Goal: Transaction & Acquisition: Purchase product/service

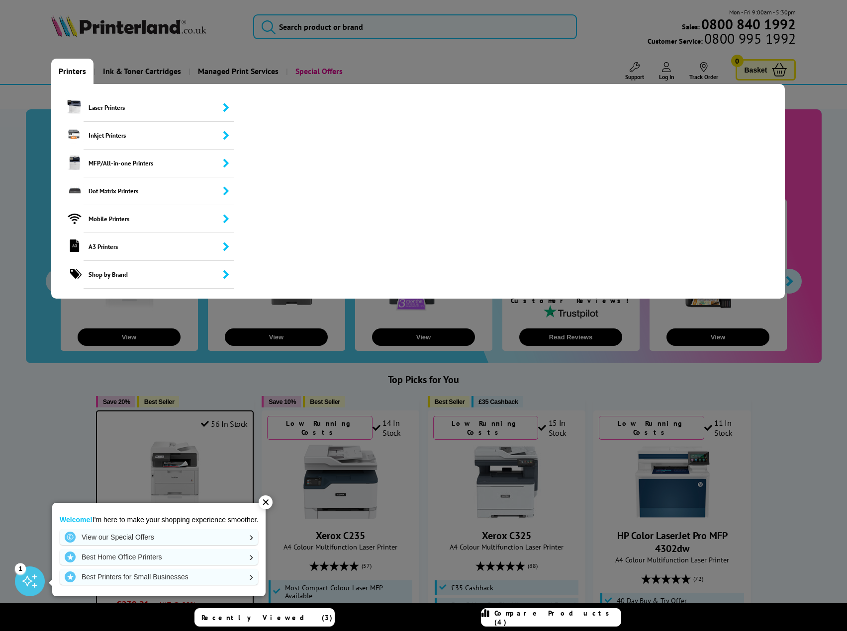
click at [69, 74] on link "Printers" at bounding box center [72, 71] width 42 height 25
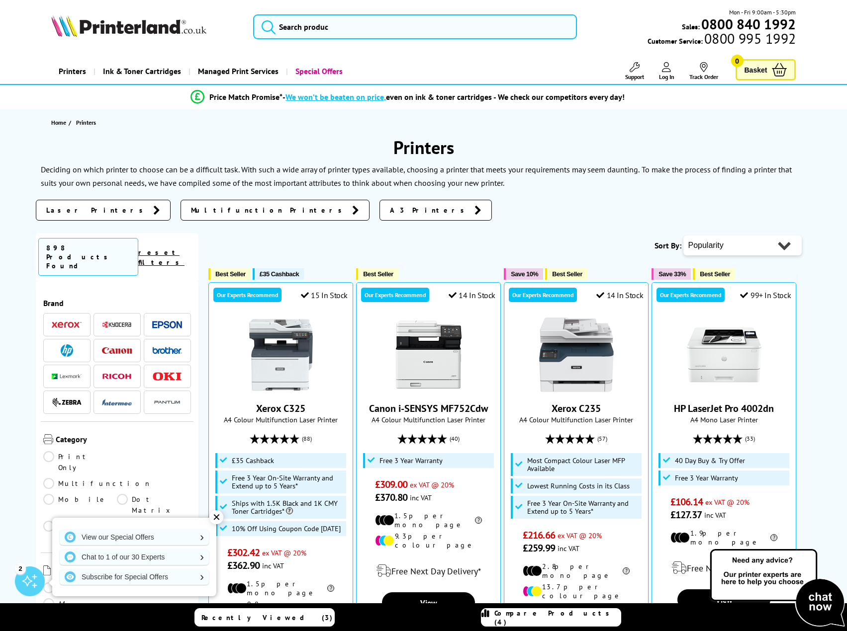
click at [191, 211] on span "Multifunction Printers" at bounding box center [269, 210] width 156 height 10
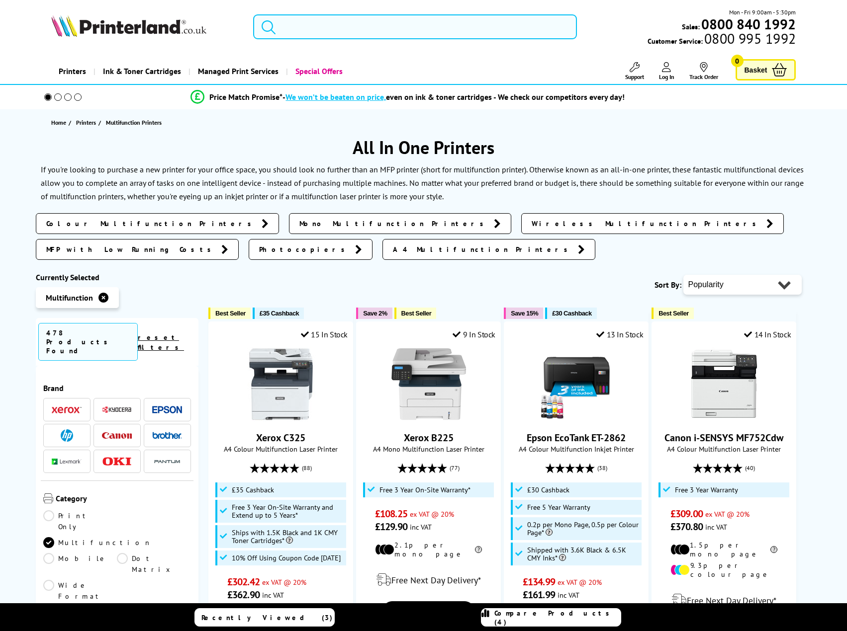
click at [112, 224] on span "Colour Multifunction Printers" at bounding box center [151, 224] width 210 height 10
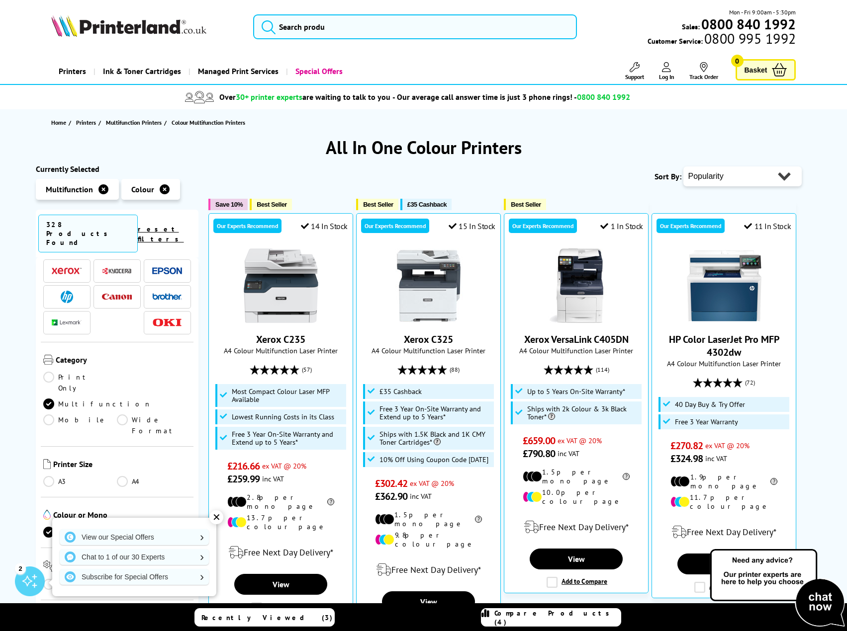
scroll to position [199, 0]
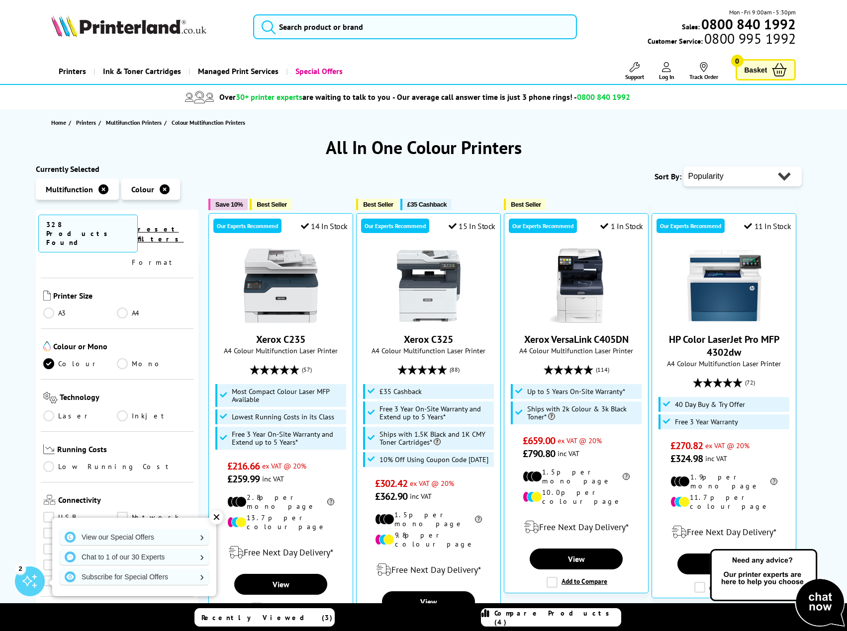
click at [51, 411] on link "Laser" at bounding box center [80, 416] width 74 height 11
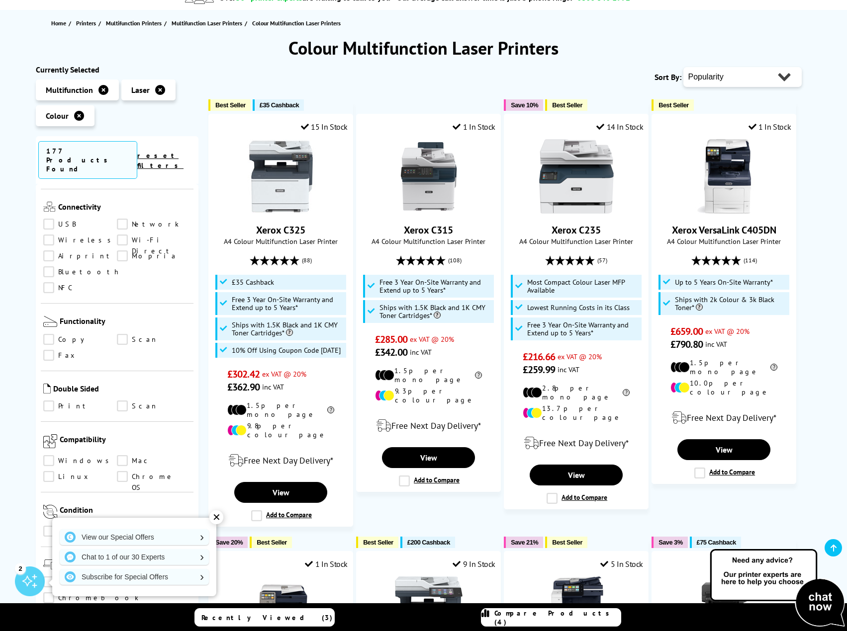
scroll to position [398, 0]
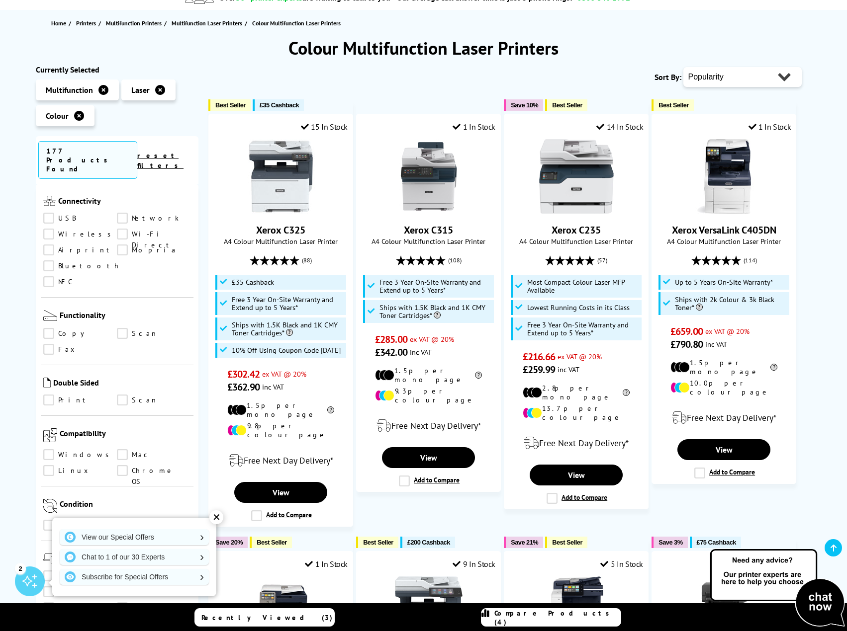
click at [123, 395] on link "Scan" at bounding box center [154, 400] width 74 height 11
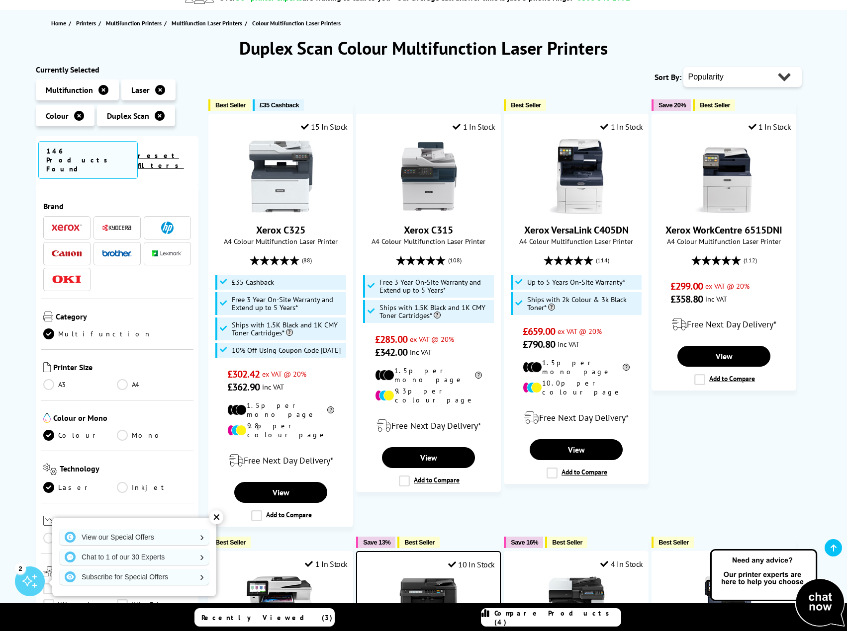
scroll to position [398, 0]
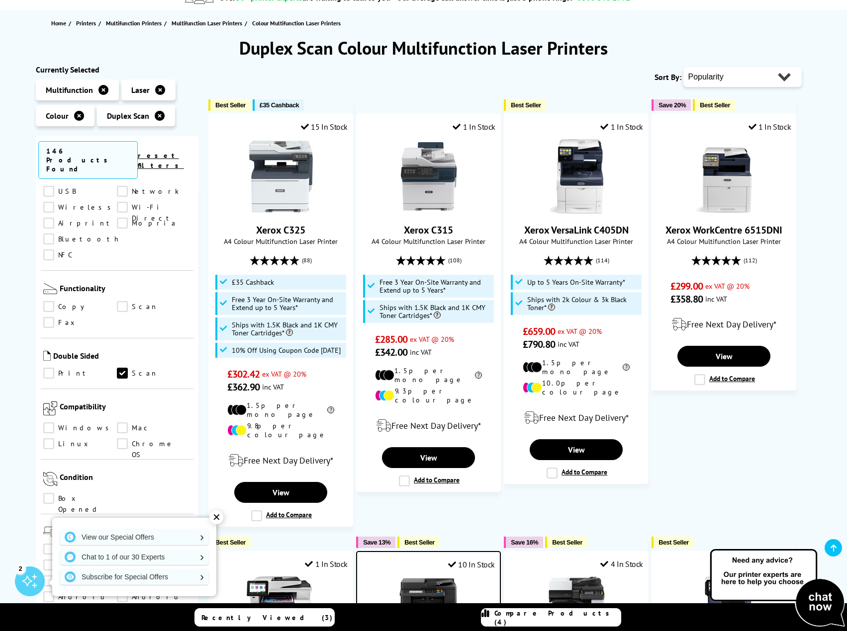
click at [48, 368] on link "Print" at bounding box center [80, 373] width 74 height 11
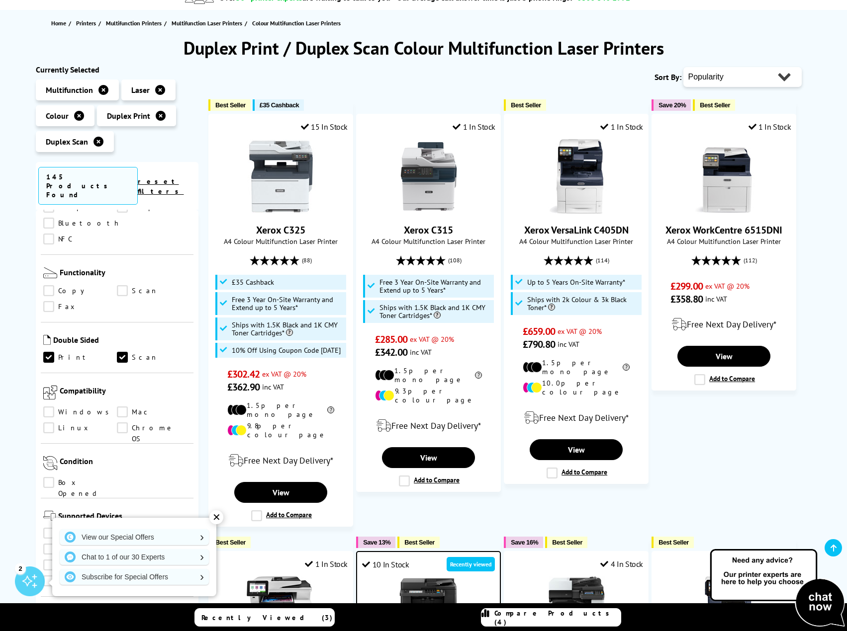
scroll to position [497, 0]
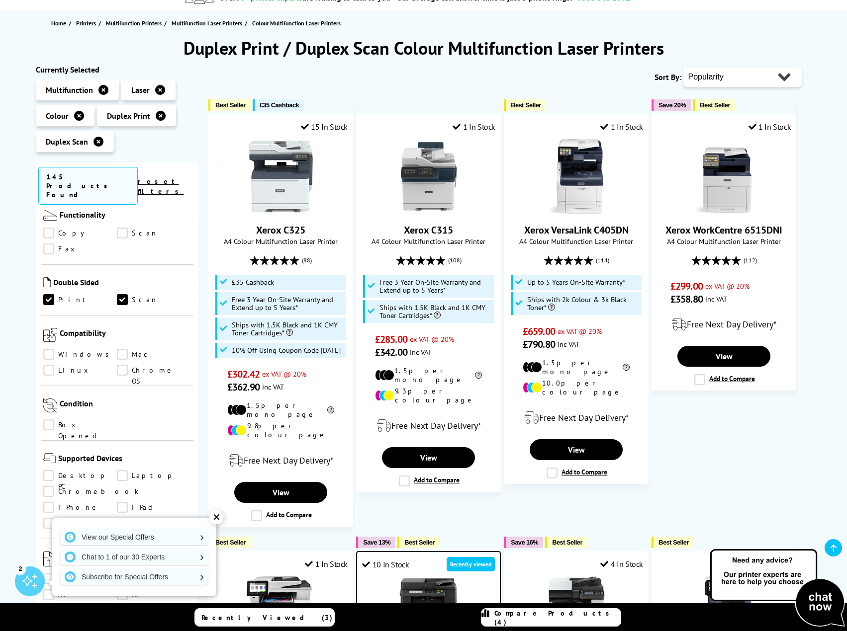
click at [62, 349] on link "Windows" at bounding box center [80, 354] width 74 height 11
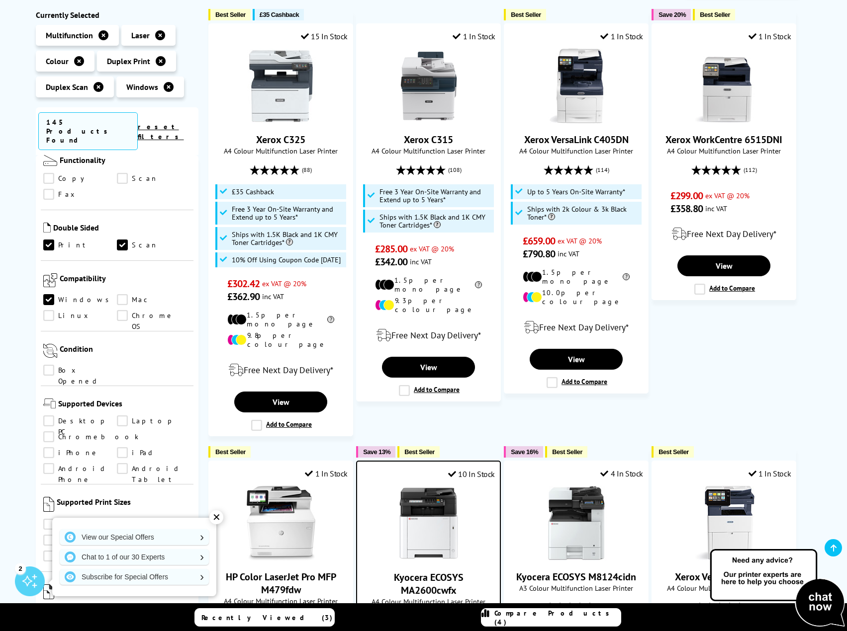
scroll to position [199, 0]
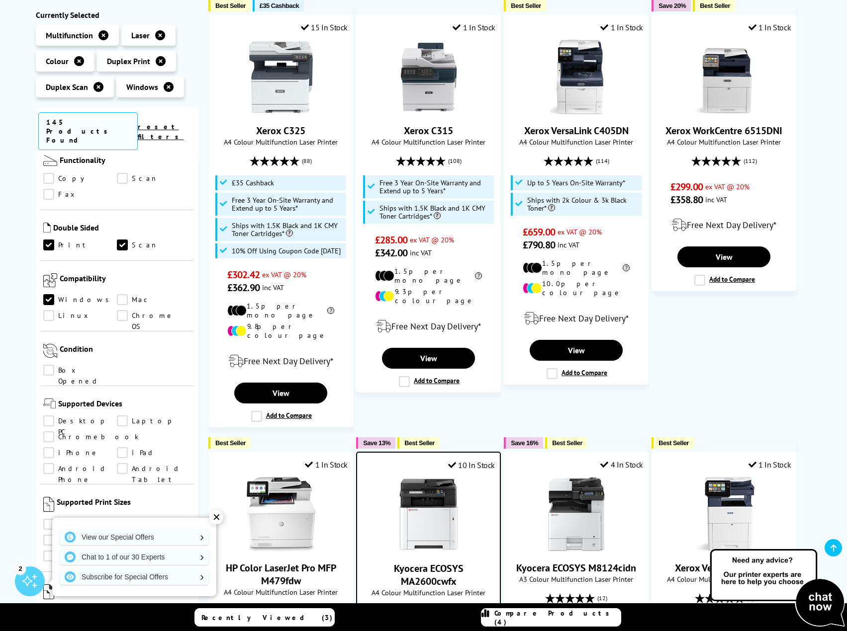
click at [74, 295] on link "Windows" at bounding box center [80, 300] width 74 height 11
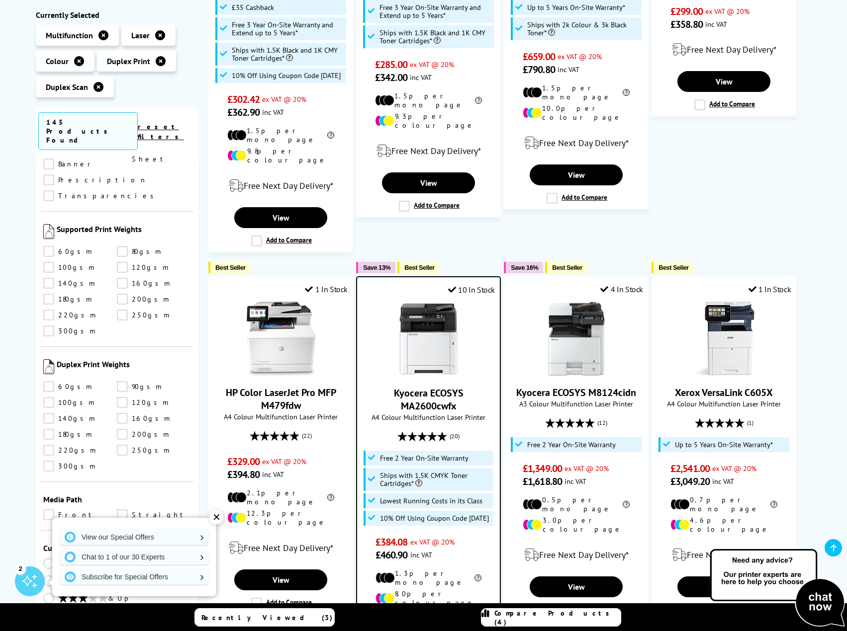
scroll to position [398, 0]
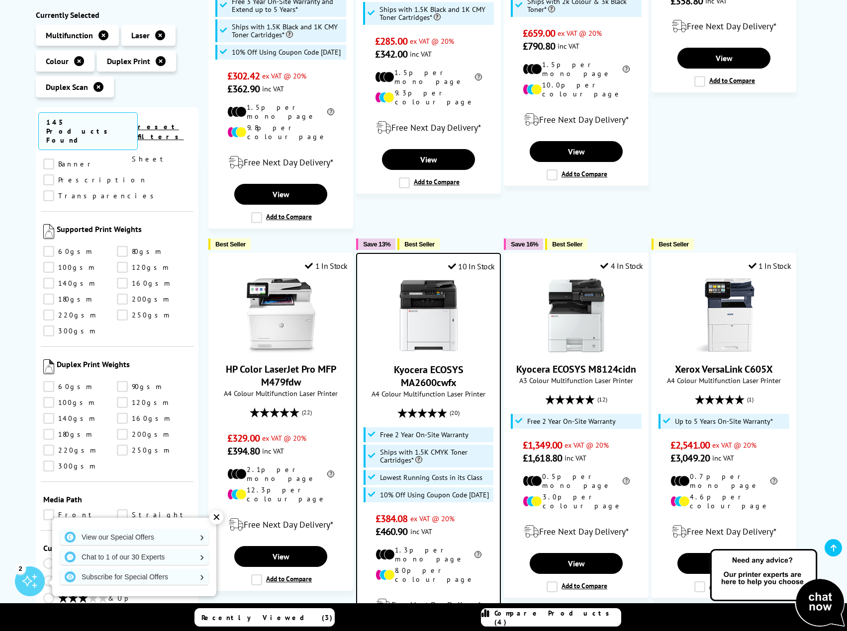
click at [216, 522] on div "✕" at bounding box center [216, 518] width 14 height 14
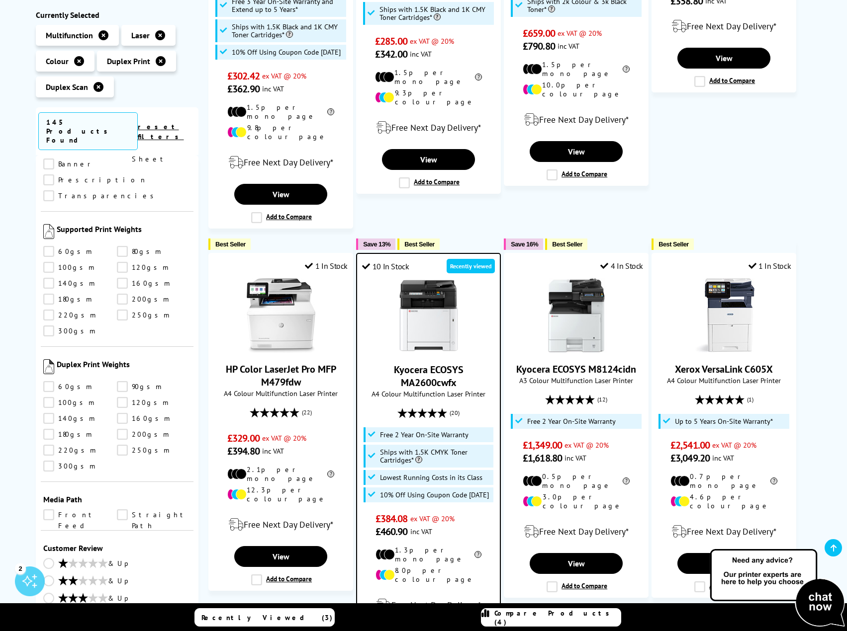
click at [48, 610] on link "& Up" at bounding box center [117, 616] width 148 height 12
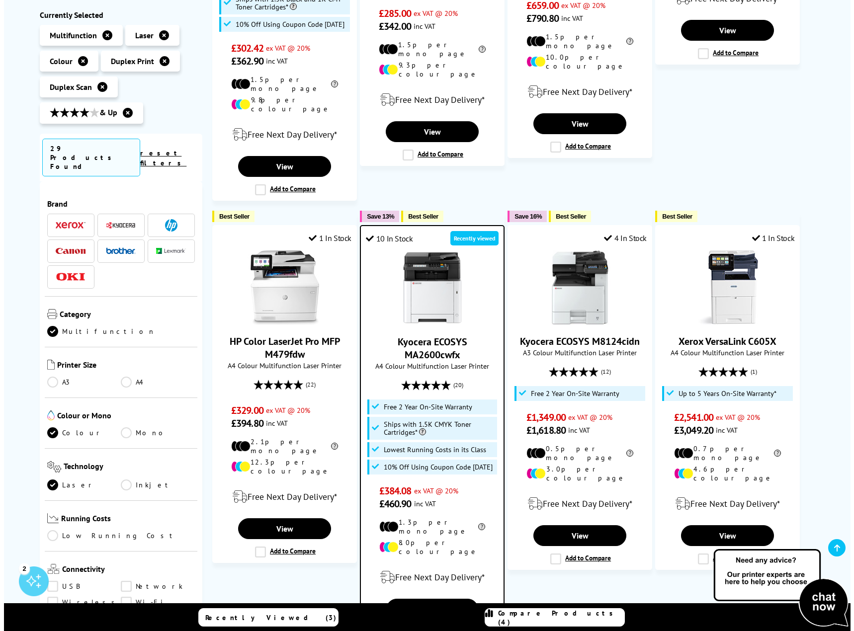
scroll to position [447, 0]
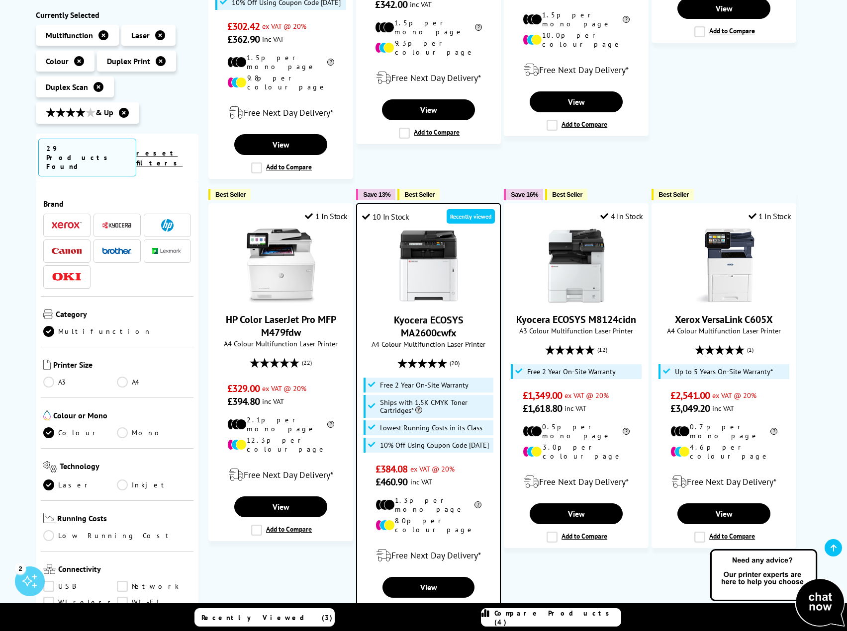
click at [551, 617] on span "Compare Products (4)" at bounding box center [557, 618] width 126 height 18
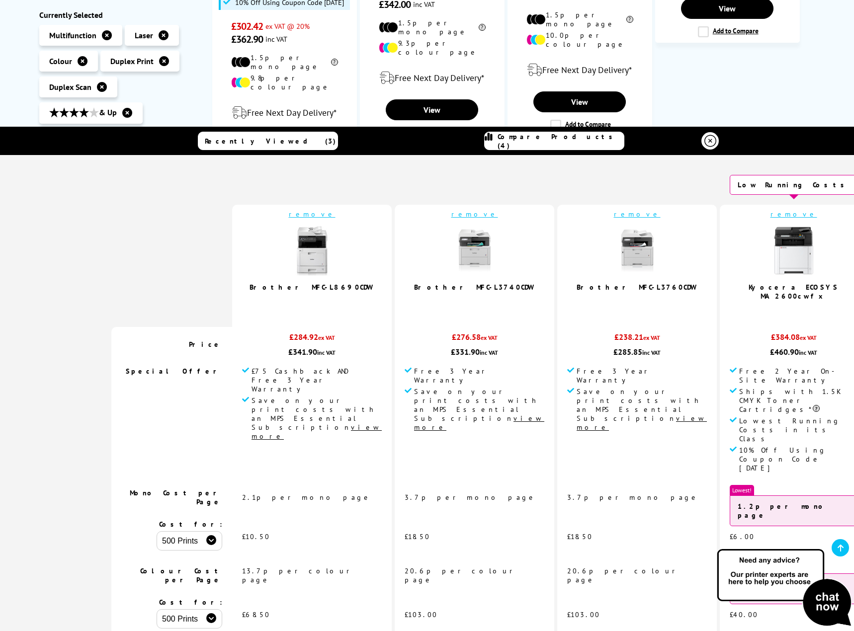
click at [704, 142] on icon at bounding box center [710, 141] width 12 height 12
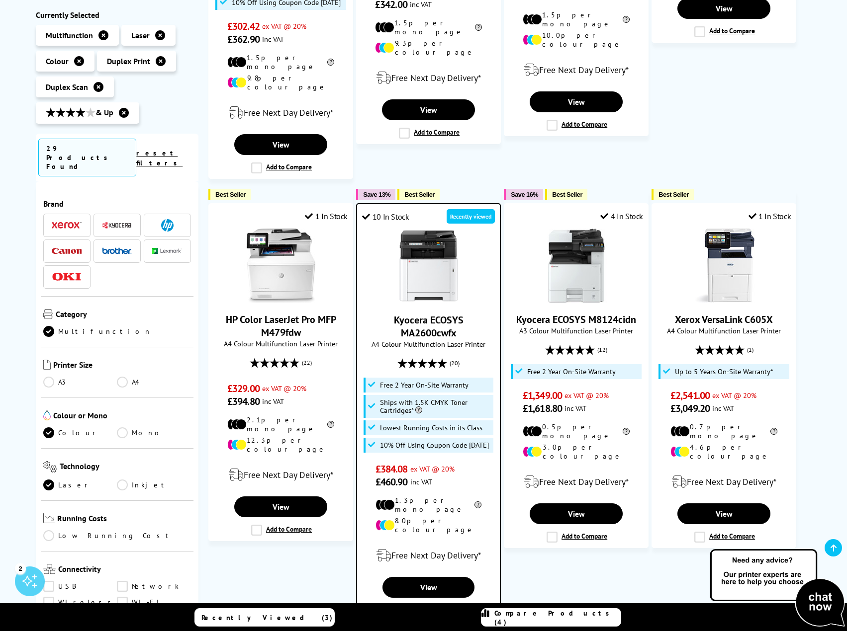
click at [523, 616] on div "Compare Products (4)" at bounding box center [550, 618] width 139 height 18
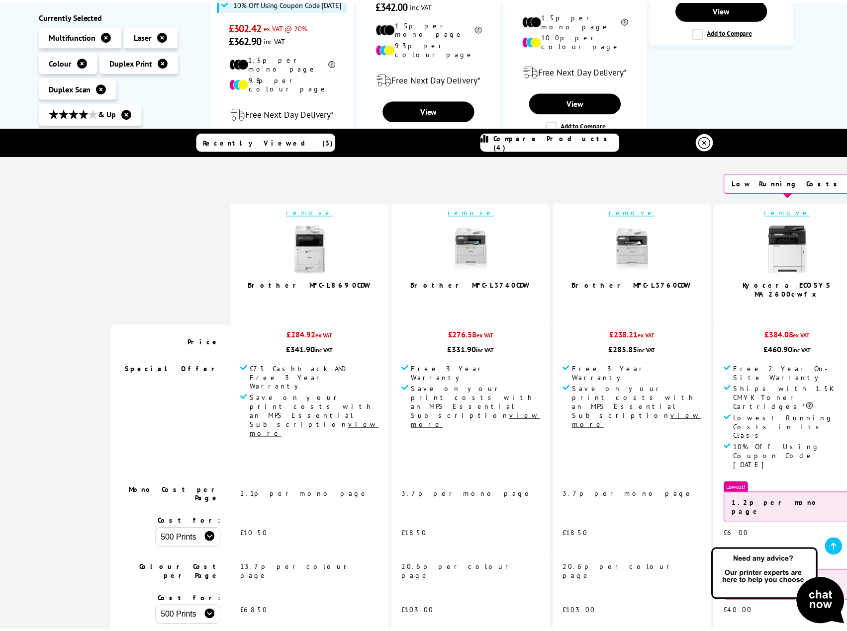
scroll to position [0, 0]
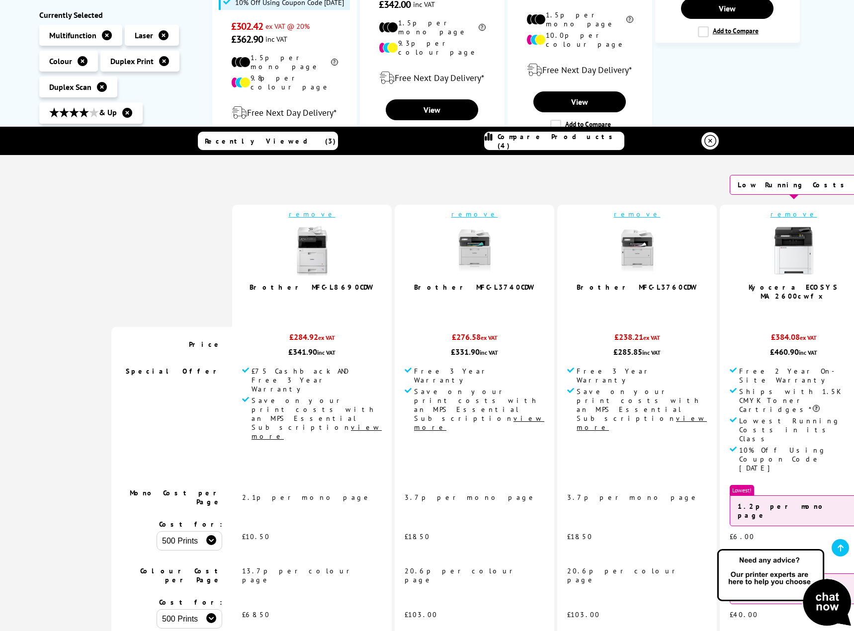
click at [771, 214] on link "remove" at bounding box center [794, 214] width 47 height 9
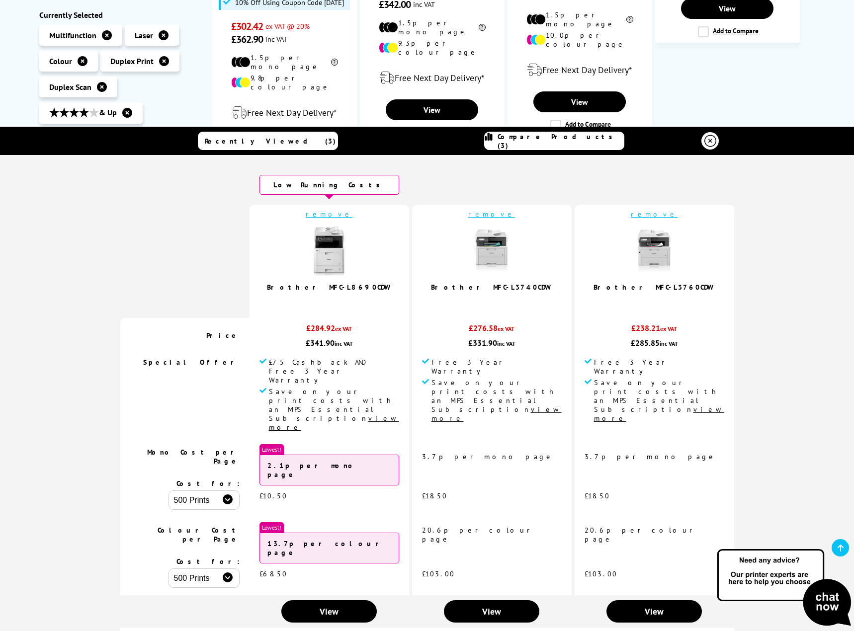
click at [631, 216] on link "remove" at bounding box center [654, 214] width 47 height 9
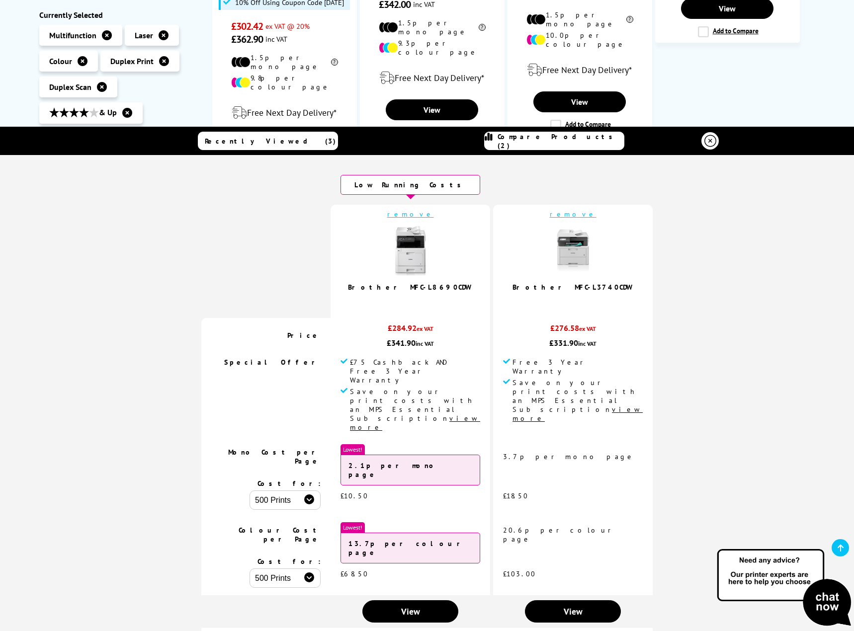
click at [550, 217] on link "remove" at bounding box center [573, 214] width 47 height 9
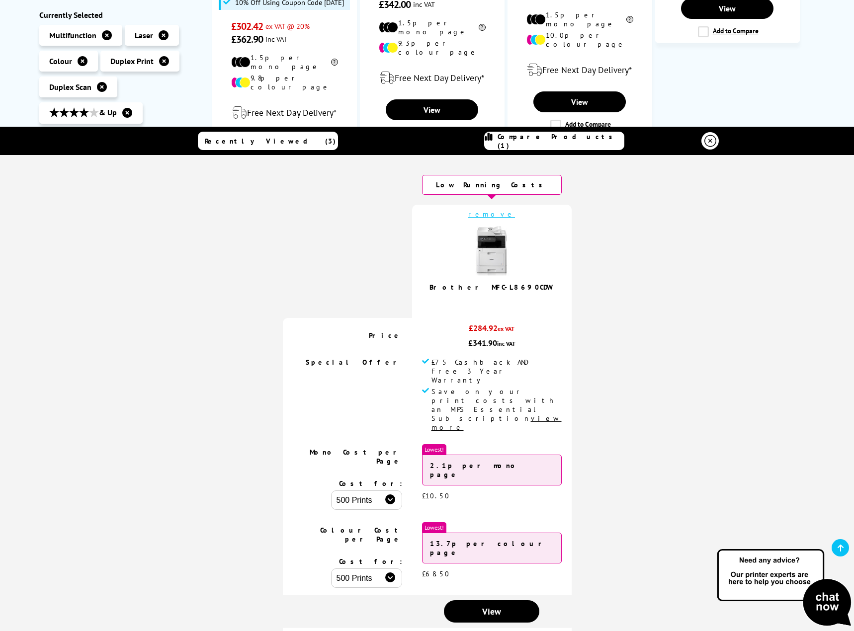
click at [499, 215] on link "remove" at bounding box center [491, 214] width 47 height 9
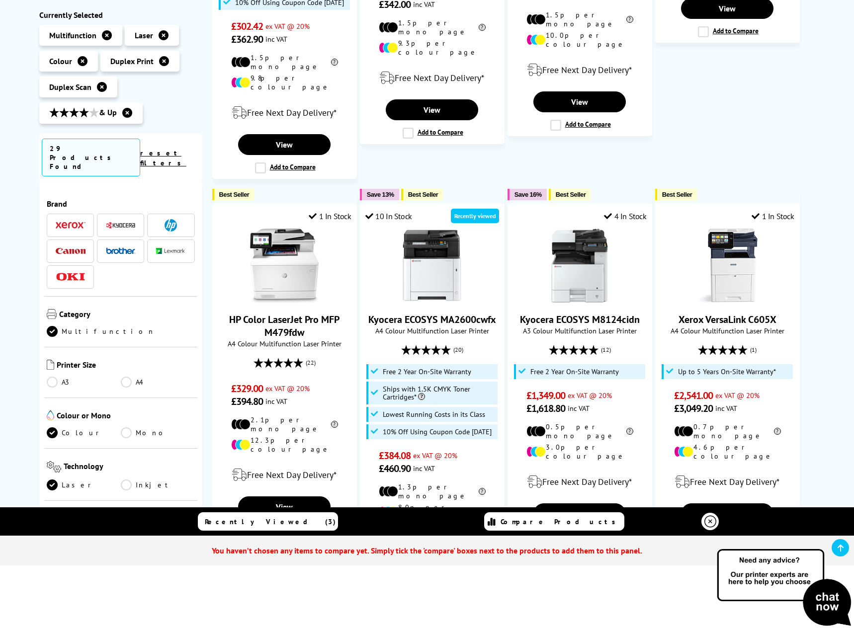
click at [708, 521] on icon at bounding box center [710, 522] width 12 height 12
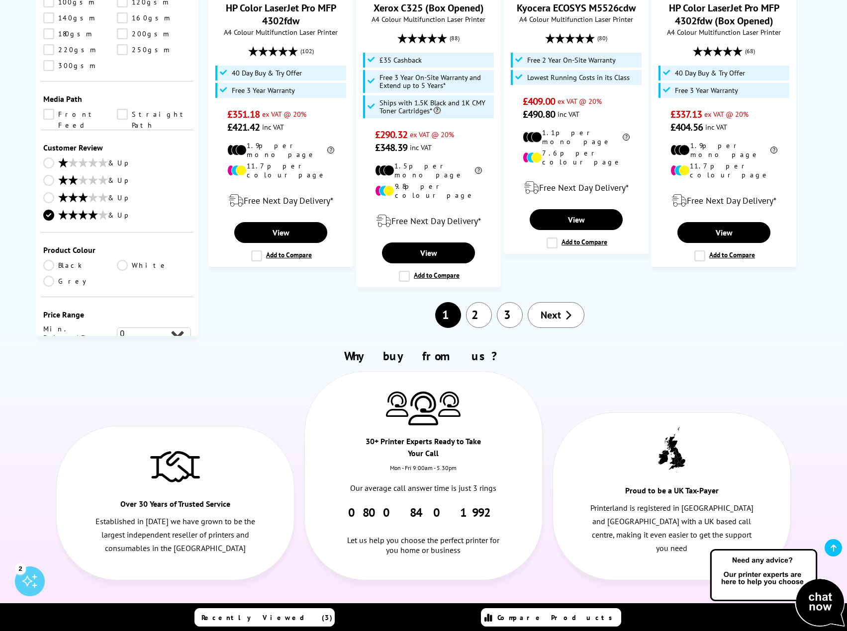
scroll to position [1118, 0]
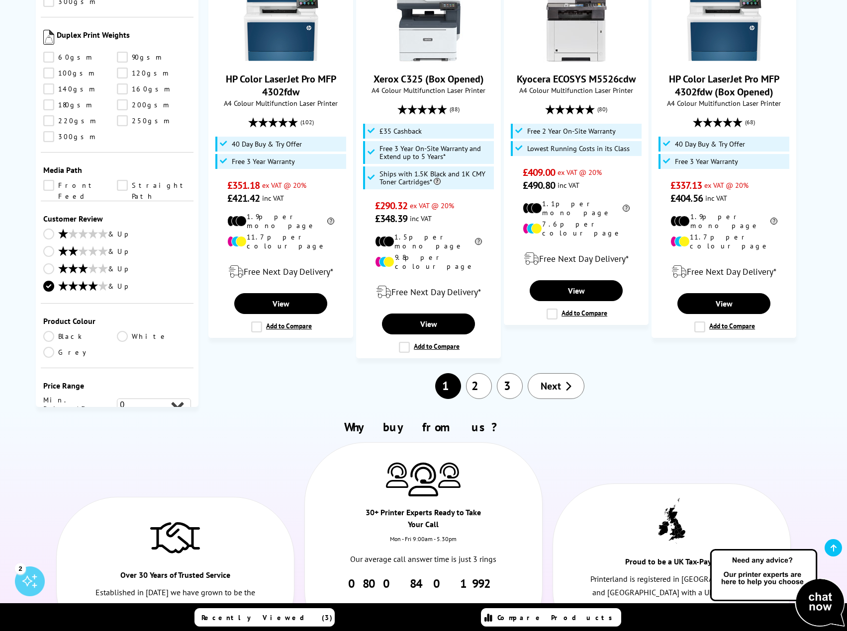
click at [176, 417] on select "0 100 200 300 400 500 600 700 800 900 1000 2000 3000 4000 5000 6000 8000 10000 …" at bounding box center [154, 423] width 74 height 12
select select "500"
click at [117, 417] on select "0 100 200 300 400 500 600 700 800 900 1000 2000 3000 4000 5000 6000 8000 10000 …" at bounding box center [154, 423] width 74 height 12
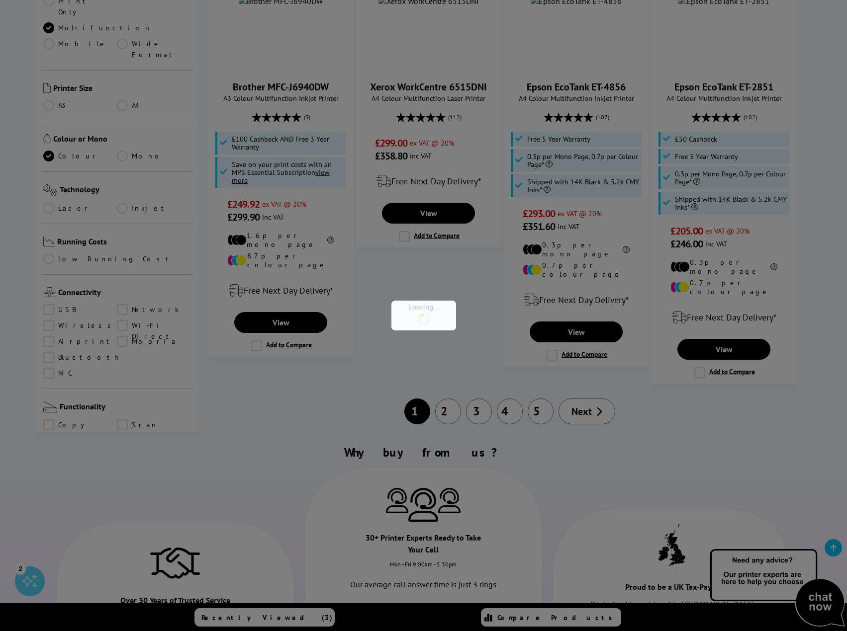
scroll to position [1126, 0]
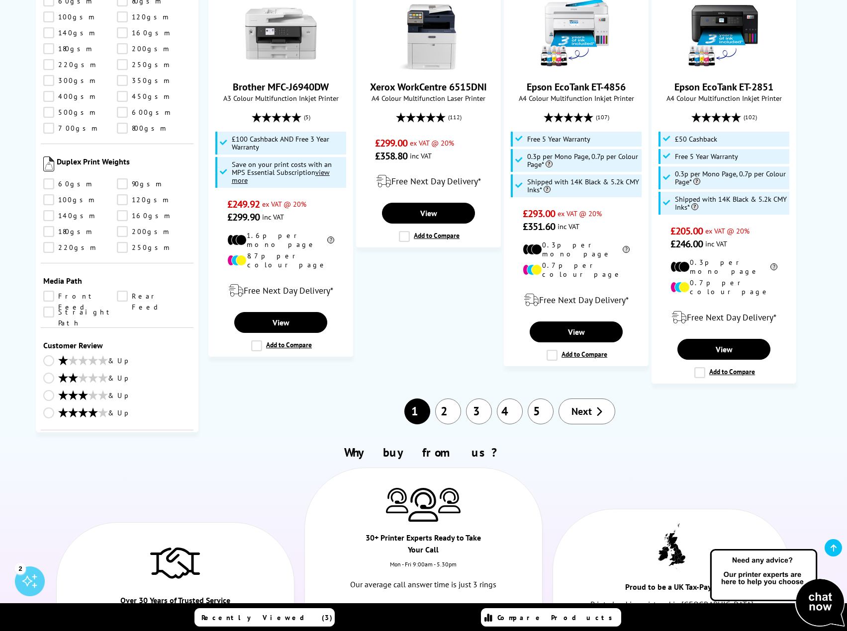
click at [47, 408] on link "& Up" at bounding box center [117, 414] width 148 height 12
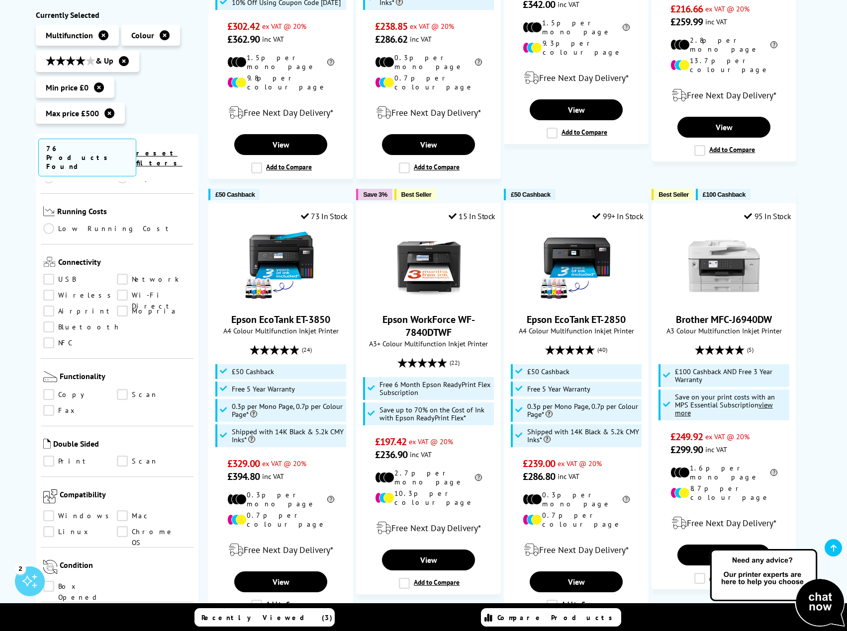
scroll to position [360, 0]
click at [121, 457] on link "Scan" at bounding box center [154, 462] width 74 height 11
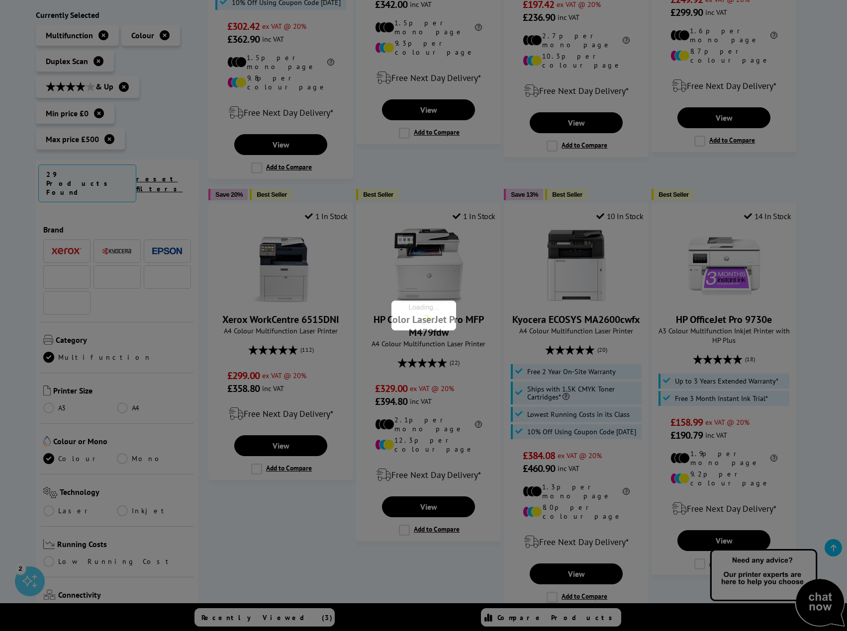
scroll to position [360, 0]
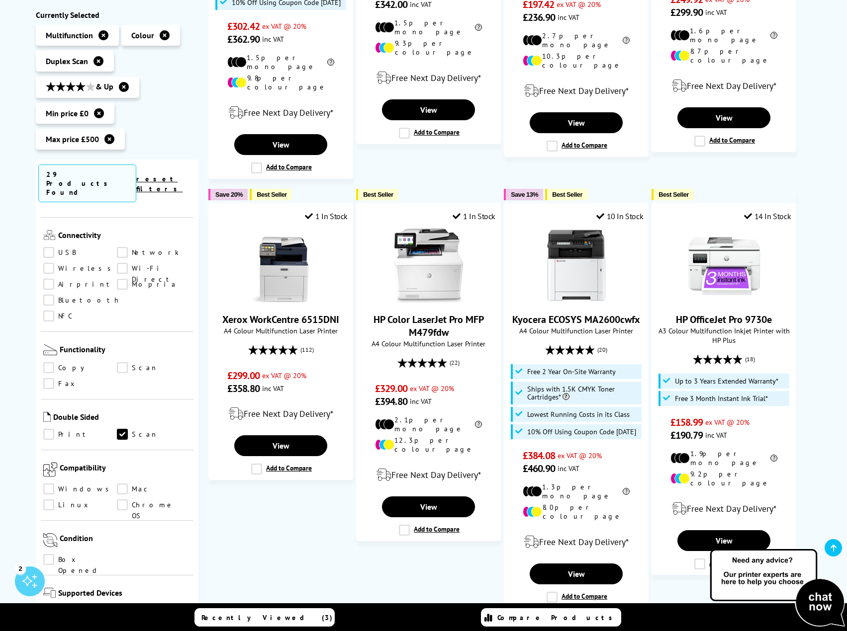
click at [44, 430] on link "Print" at bounding box center [80, 435] width 74 height 11
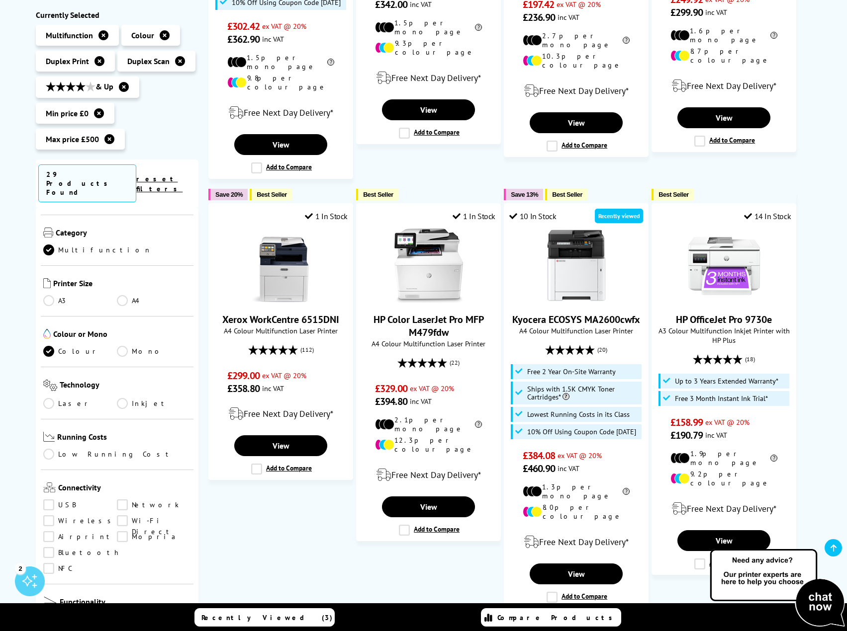
scroll to position [62, 0]
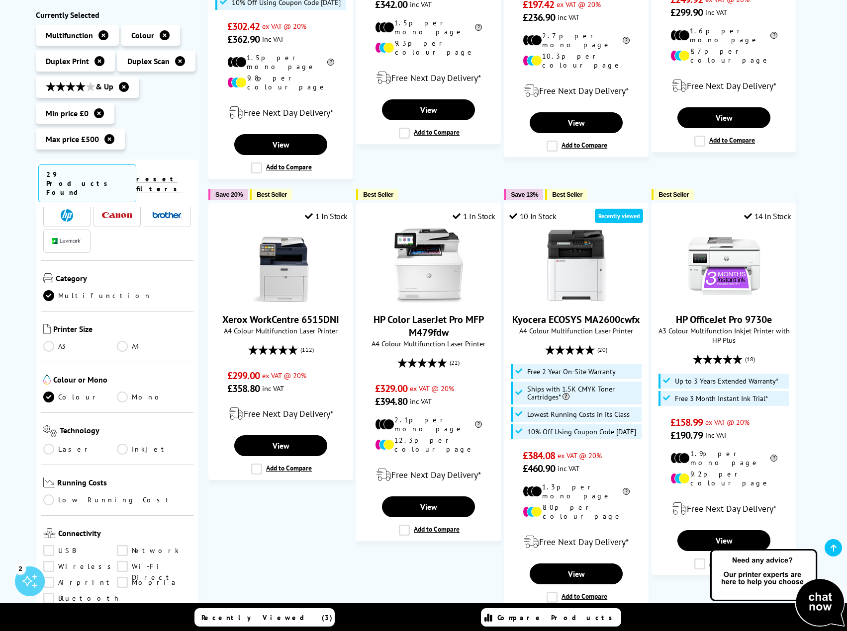
click at [52, 444] on link "Laser" at bounding box center [80, 449] width 74 height 11
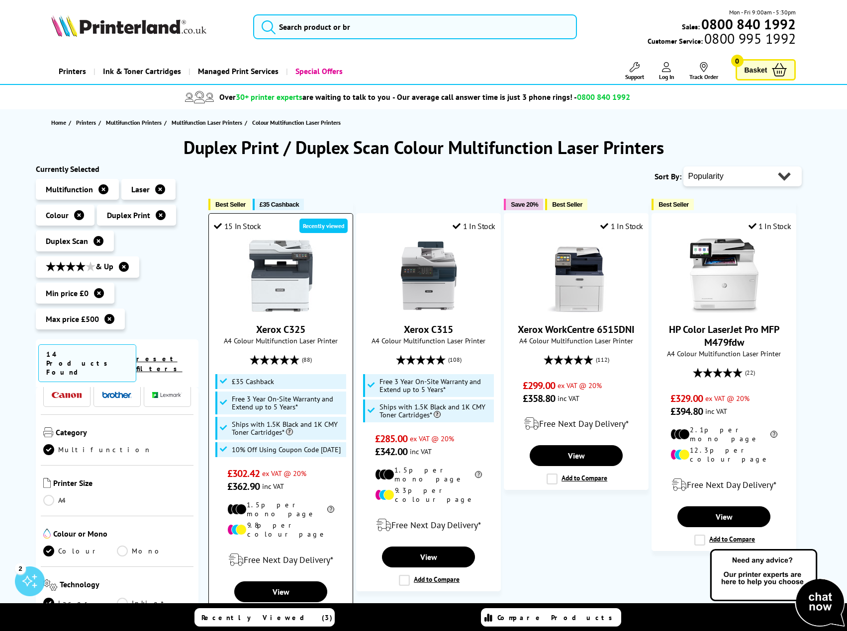
scroll to position [50, 0]
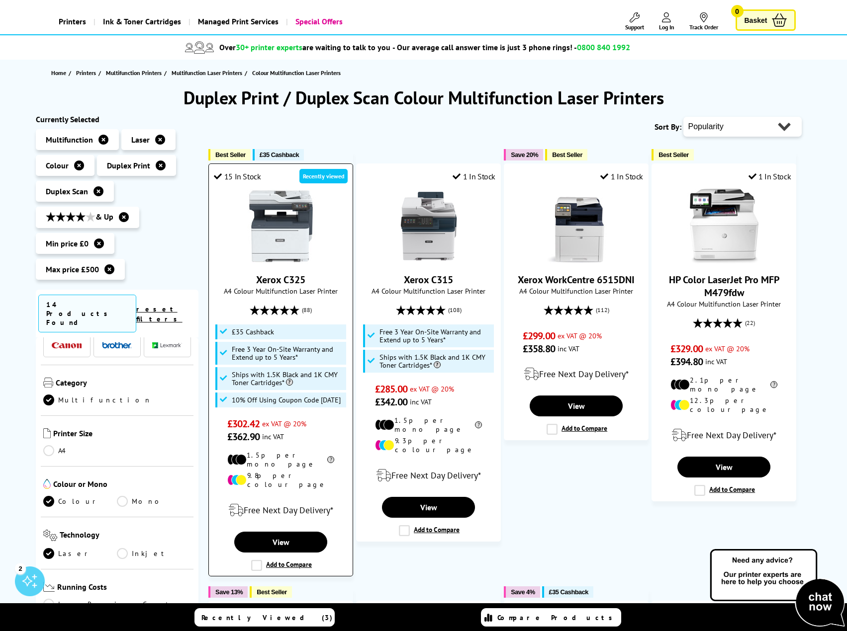
click at [258, 560] on label "Add to Compare" at bounding box center [281, 565] width 61 height 11
click at [0, 0] on input "Add to Compare" at bounding box center [0, 0] width 0 height 0
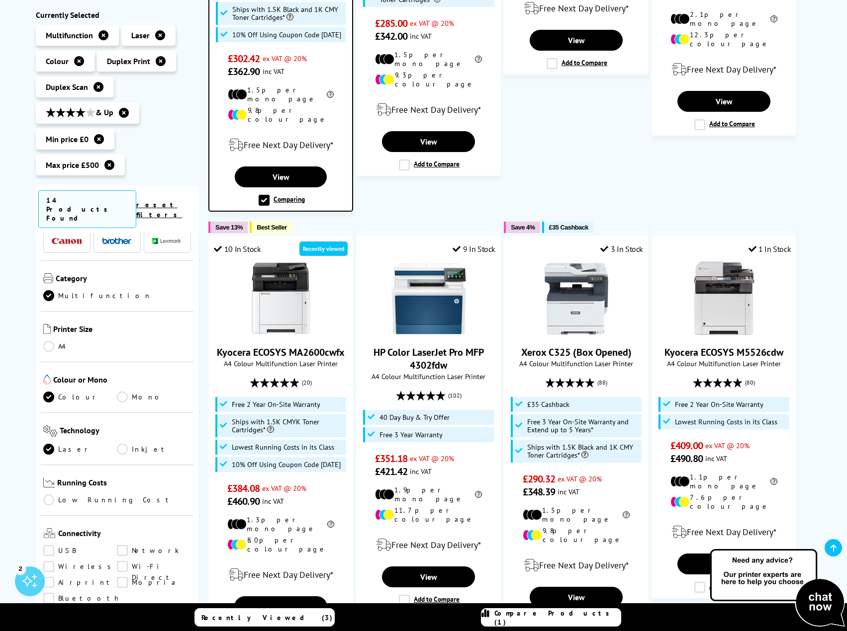
scroll to position [447, 0]
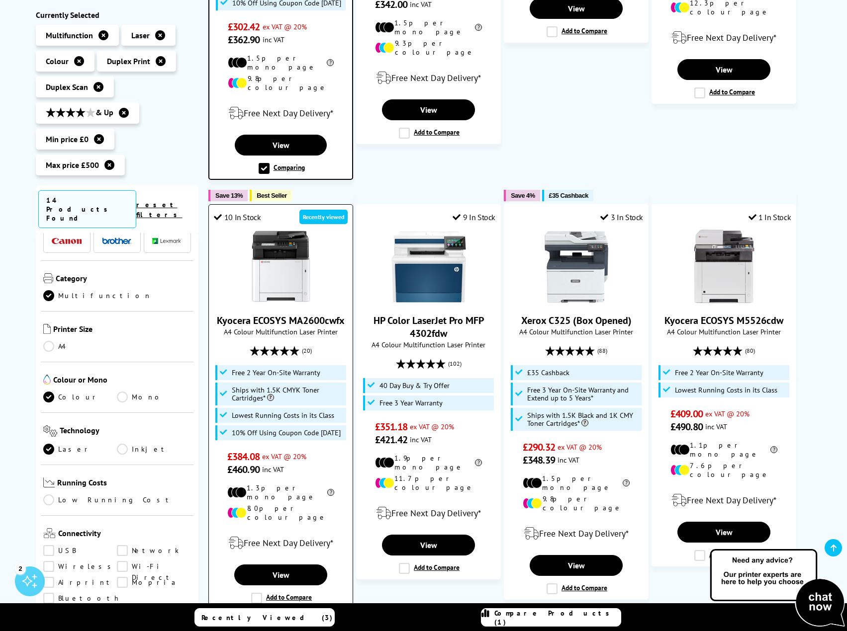
drag, startPoint x: 257, startPoint y: 570, endPoint x: 278, endPoint y: 572, distance: 21.5
click at [257, 593] on label "Add to Compare" at bounding box center [281, 598] width 61 height 11
click at [0, 0] on input "Add to Compare" at bounding box center [0, 0] width 0 height 0
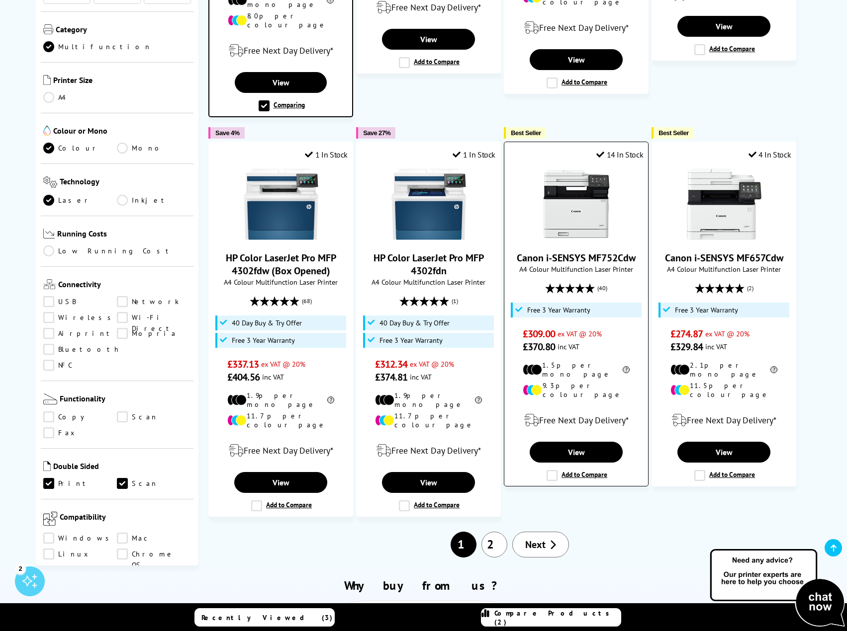
scroll to position [945, 0]
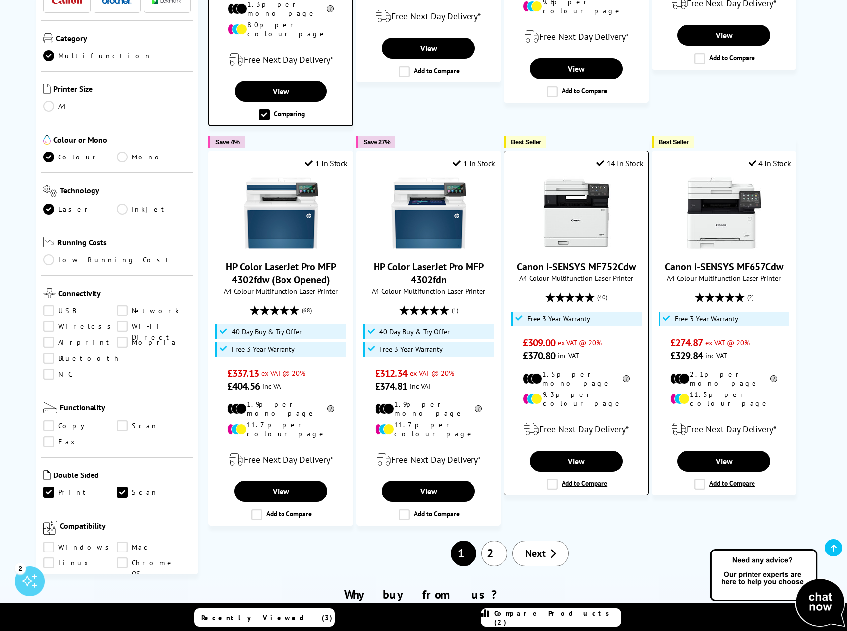
click at [551, 479] on label "Add to Compare" at bounding box center [576, 484] width 61 height 11
click at [0, 0] on input "Add to Compare" at bounding box center [0, 0] width 0 height 0
click at [557, 623] on link "Compare Products (3)" at bounding box center [551, 617] width 140 height 18
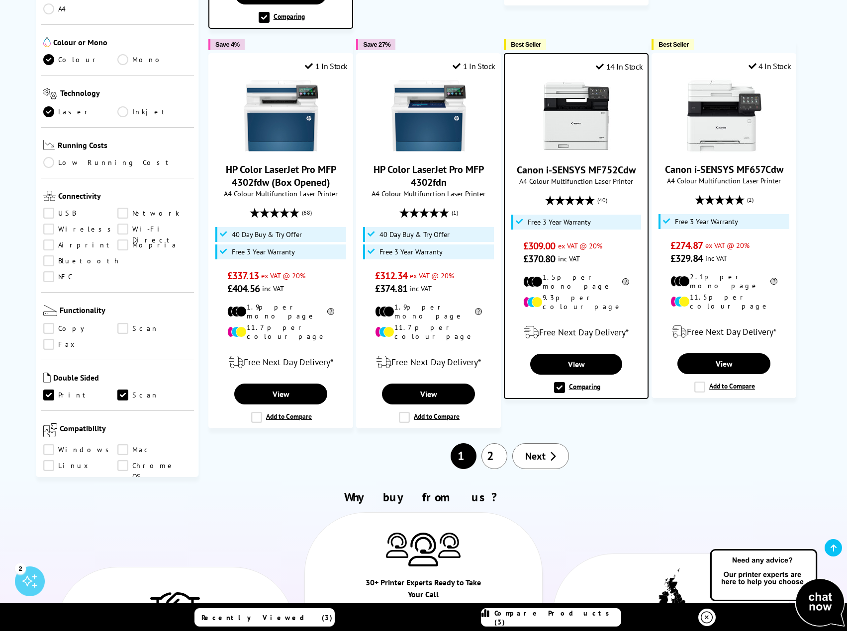
scroll to position [1044, 0]
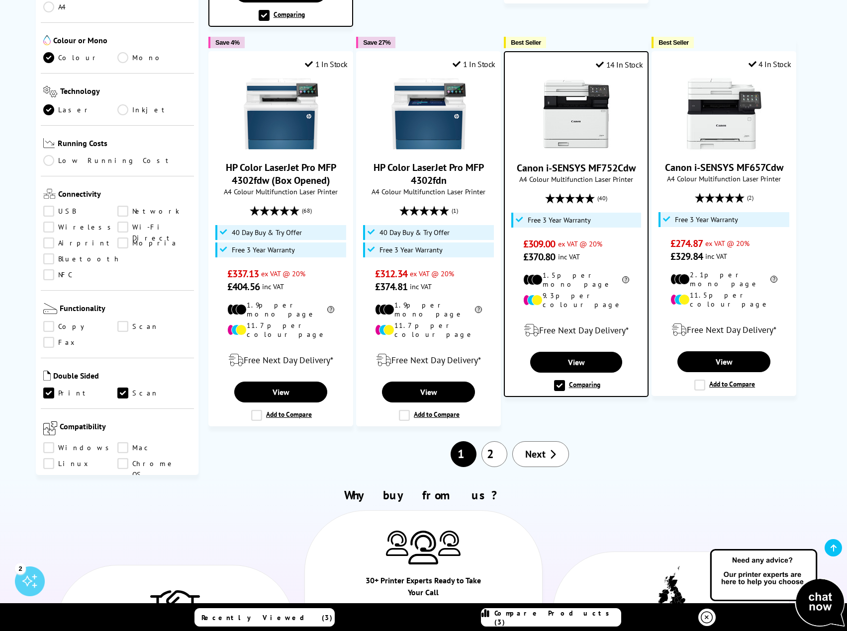
click at [522, 441] on link "Next" at bounding box center [540, 454] width 57 height 26
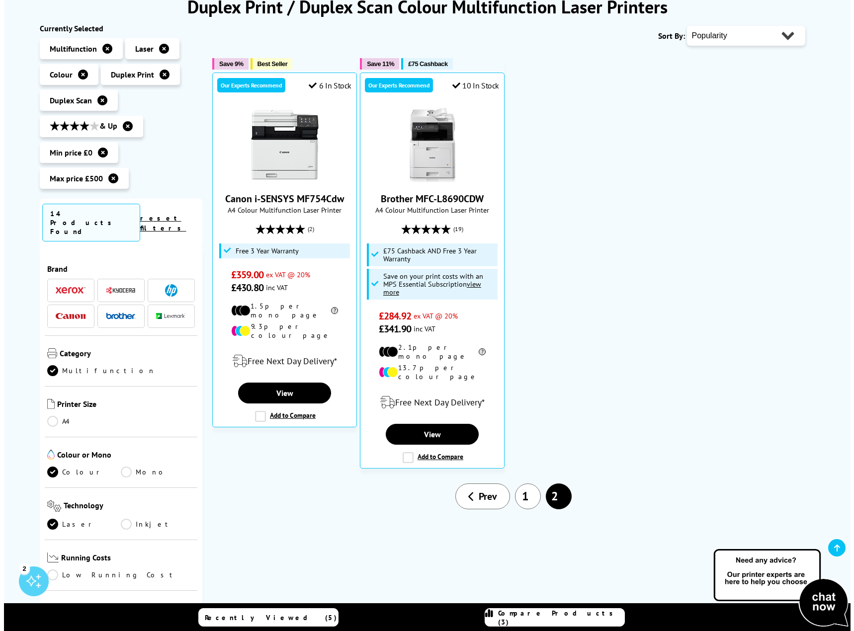
scroll to position [149, 0]
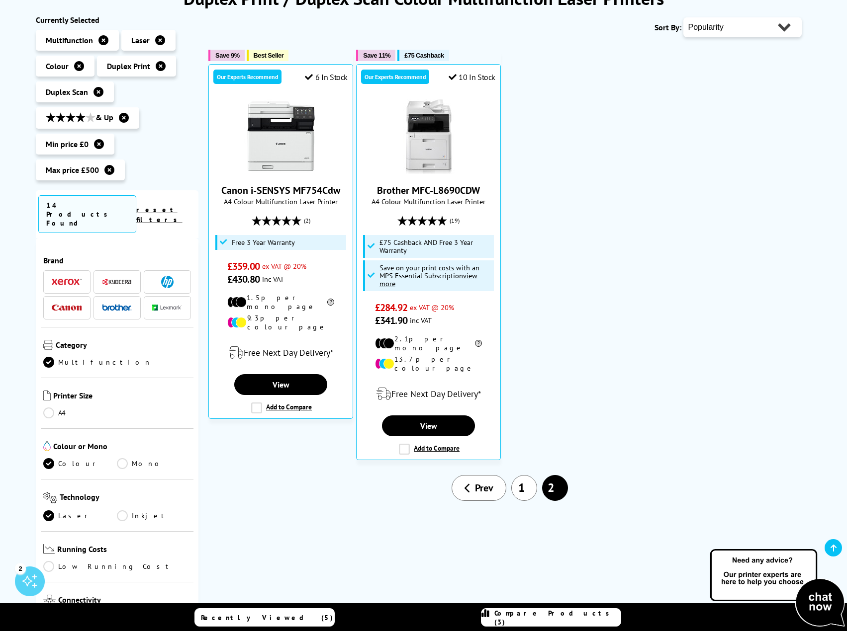
click at [580, 613] on span "Compare Products (3)" at bounding box center [557, 618] width 126 height 18
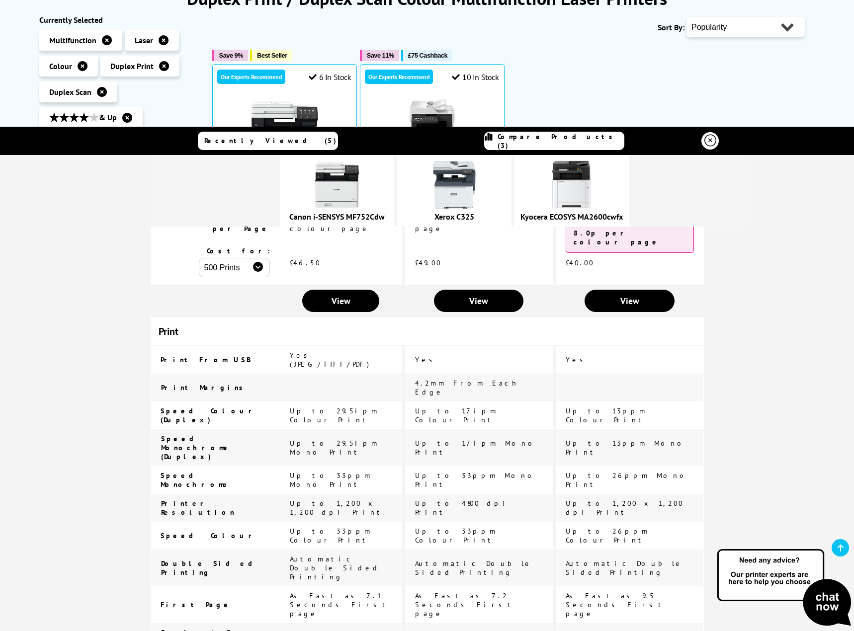
scroll to position [0, 0]
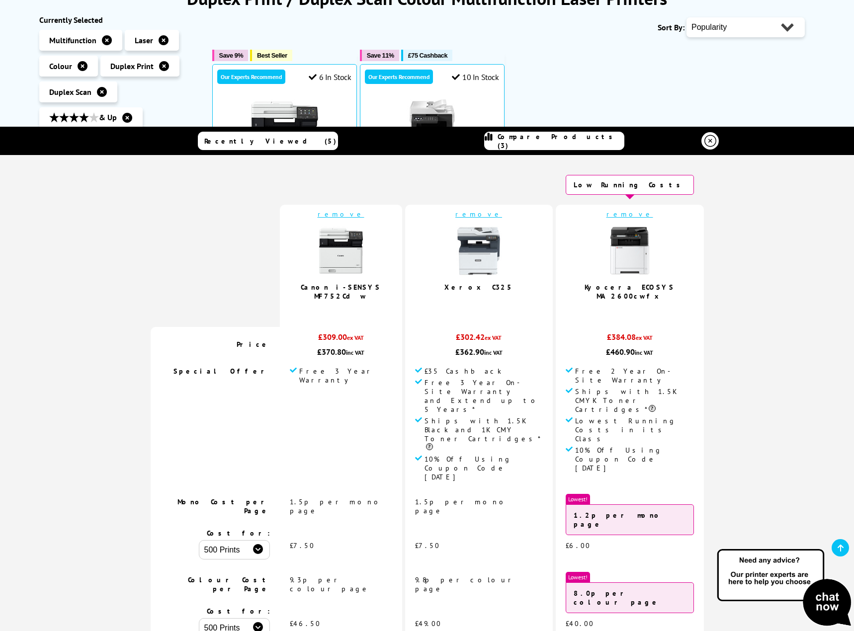
click at [491, 261] on img at bounding box center [479, 251] width 50 height 50
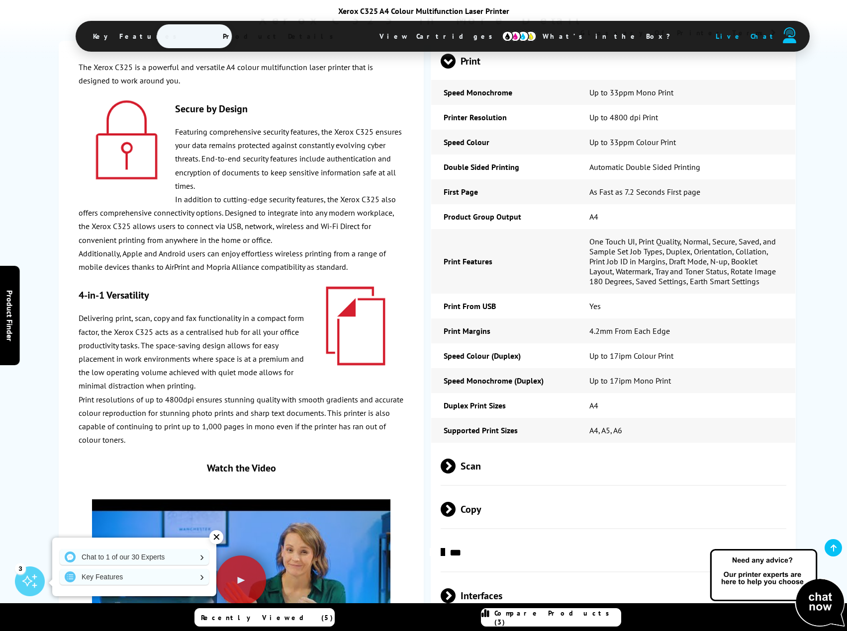
click at [455, 459] on span at bounding box center [455, 466] width 0 height 15
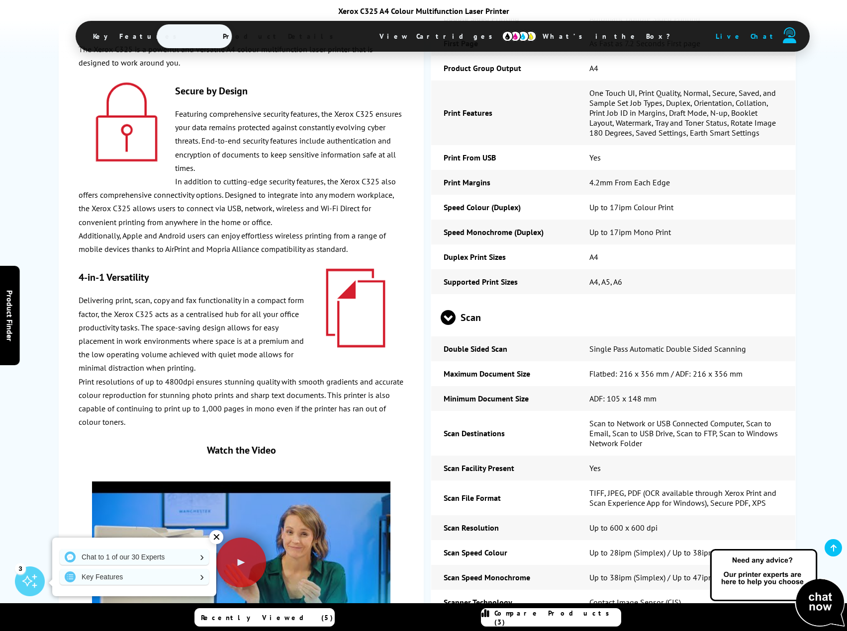
scroll to position [2467, 0]
drag, startPoint x: 443, startPoint y: 210, endPoint x: 752, endPoint y: 208, distance: 309.2
click at [752, 336] on tr "Double Sided Scan Single Pass Automatic Double Sided Scanning" at bounding box center [613, 348] width 364 height 25
copy tr "Double Sided Scan Single Pass Automatic Double Sided Scanning"
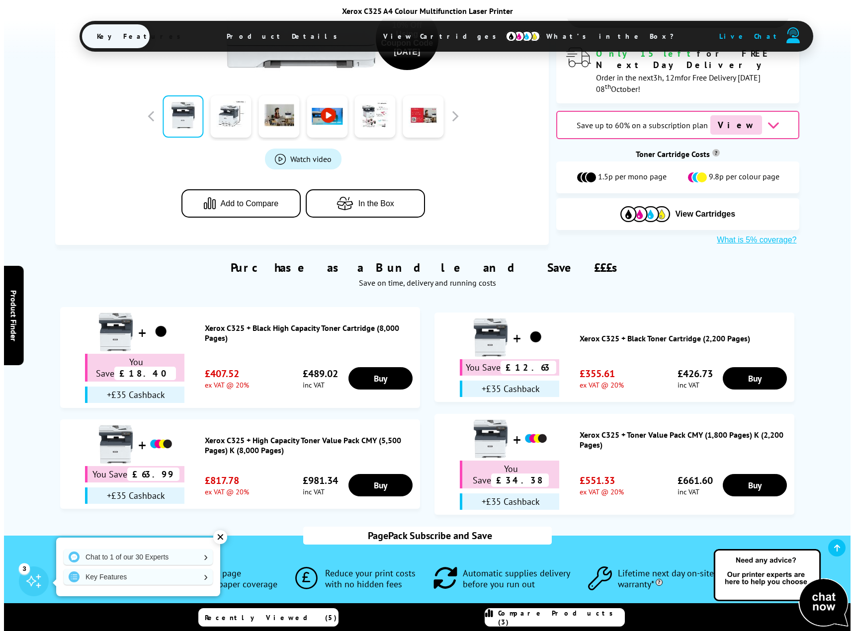
scroll to position [0, 0]
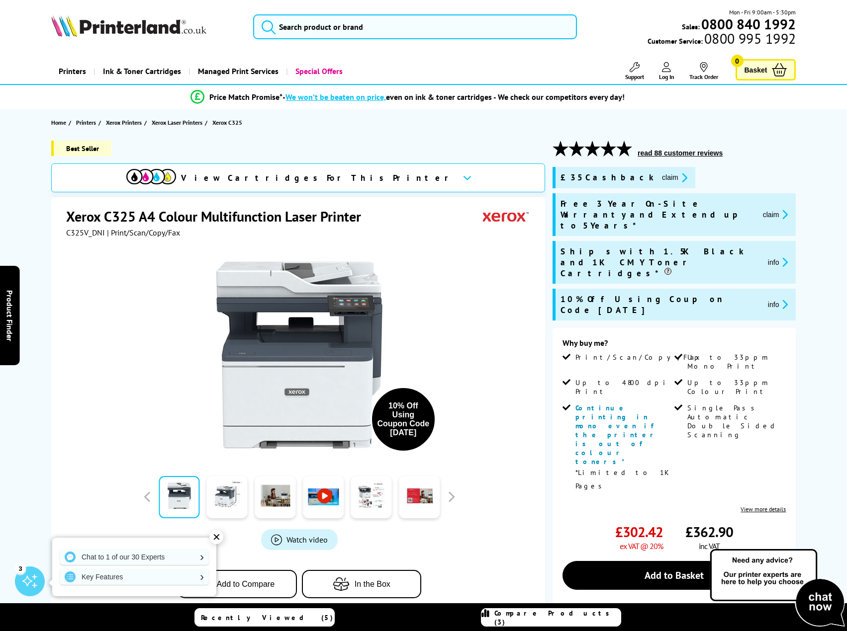
click at [346, 314] on img at bounding box center [299, 355] width 195 height 195
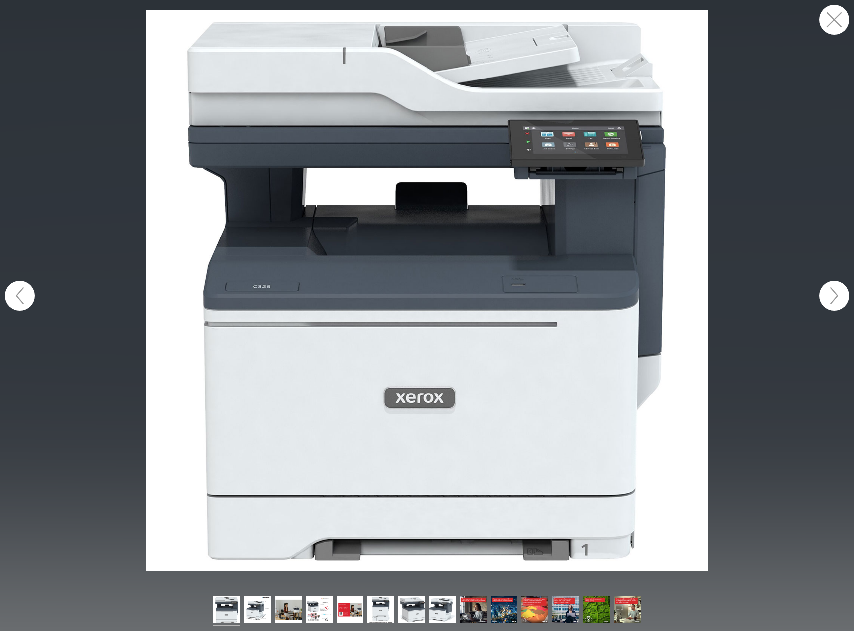
click at [833, 294] on button "button" at bounding box center [834, 296] width 30 height 30
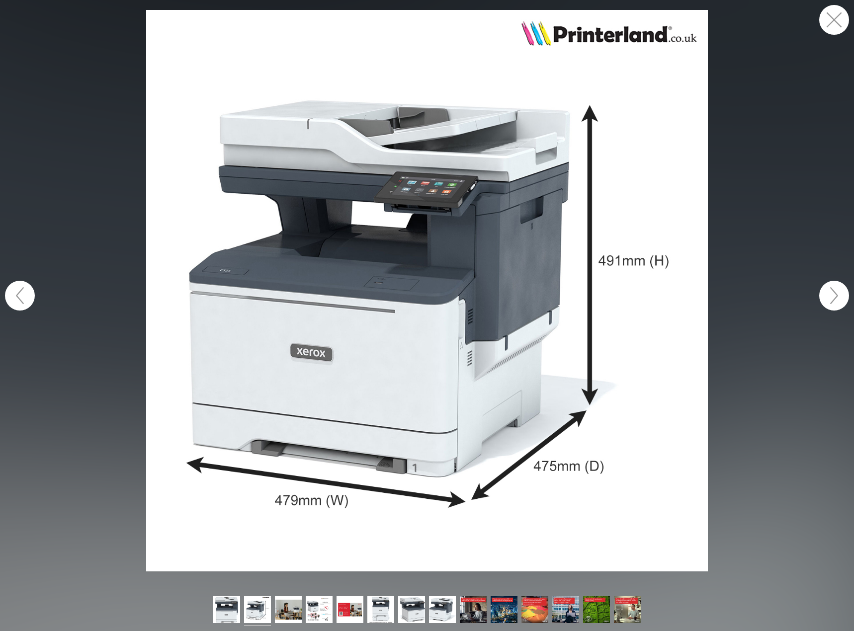
click at [833, 294] on button "button" at bounding box center [834, 296] width 30 height 30
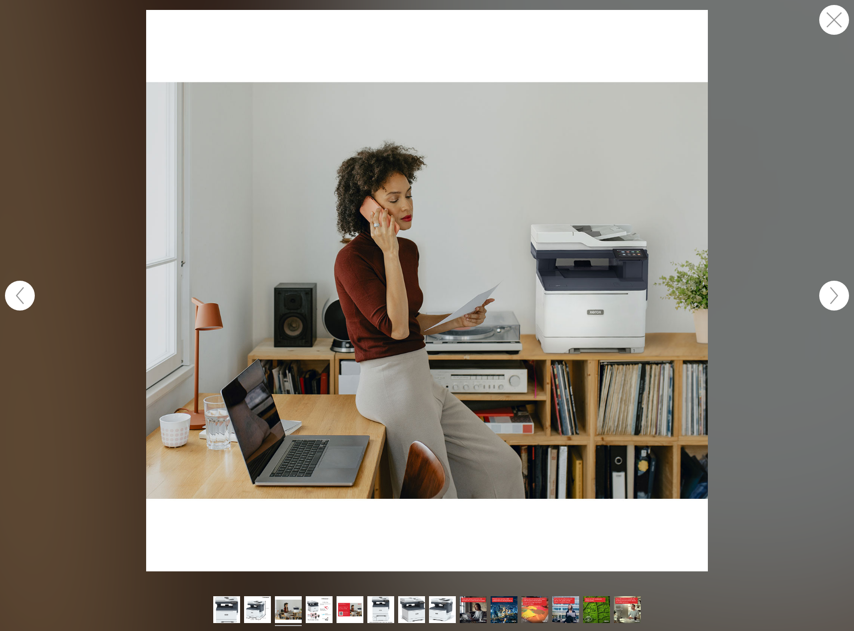
click at [833, 294] on button "button" at bounding box center [834, 296] width 30 height 30
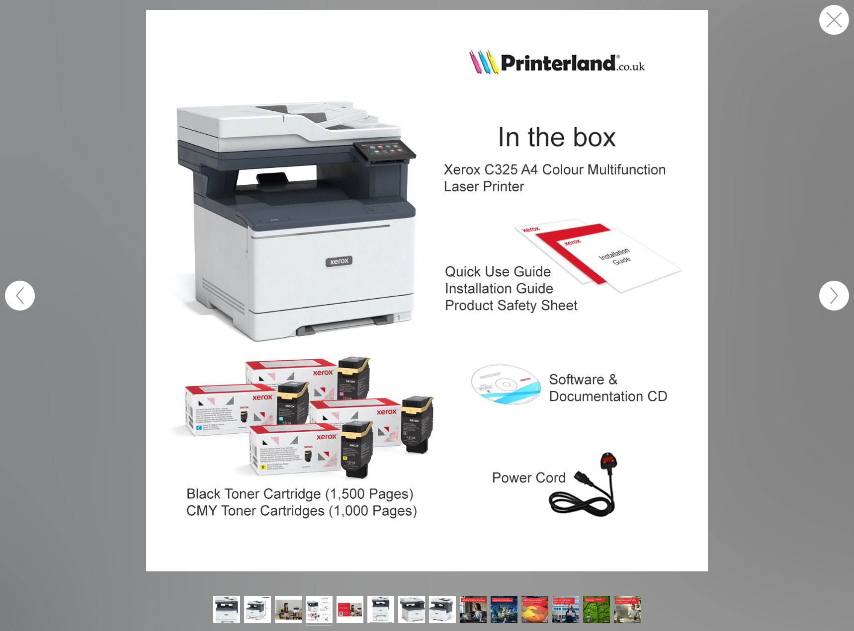
click at [832, 294] on button "button" at bounding box center [834, 296] width 30 height 30
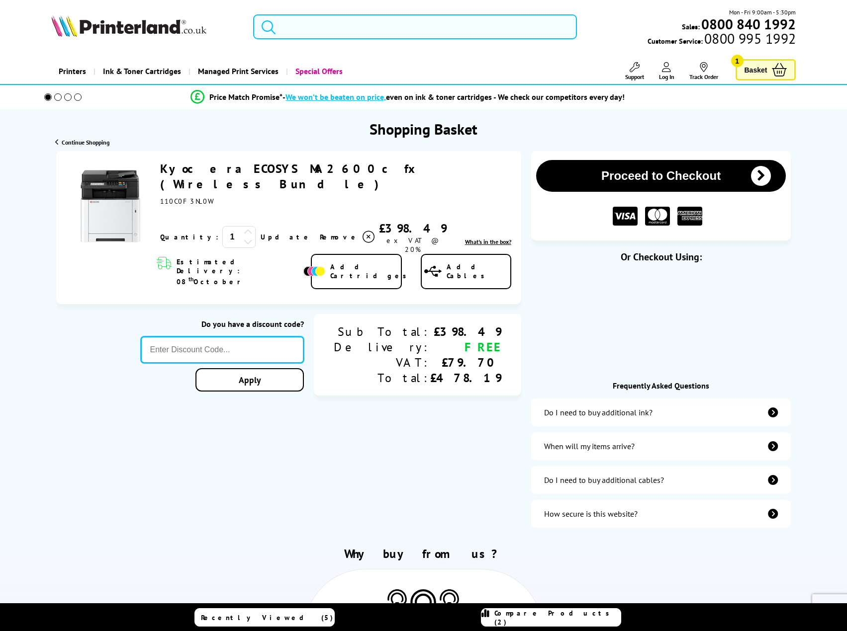
click at [232, 337] on input "text" at bounding box center [222, 350] width 163 height 27
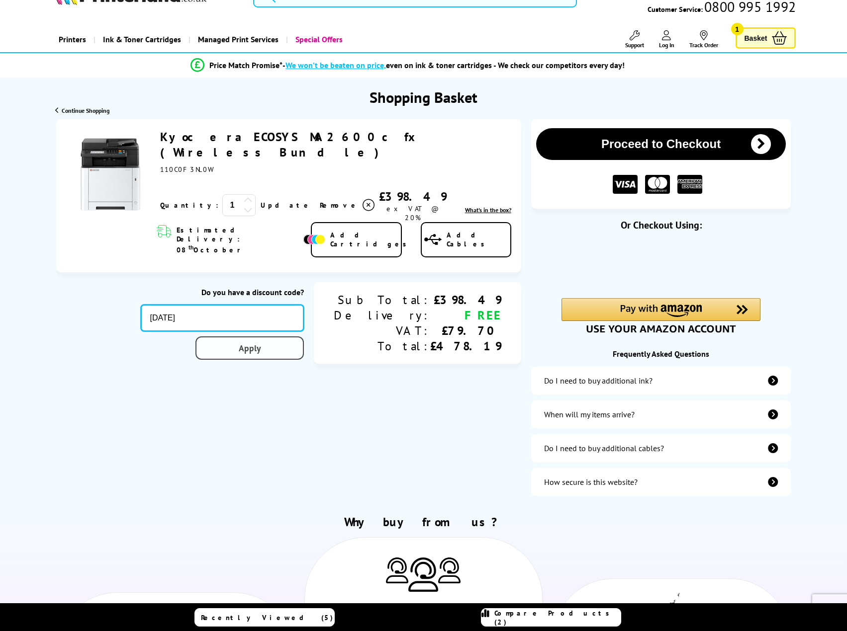
scroll to position [50, 0]
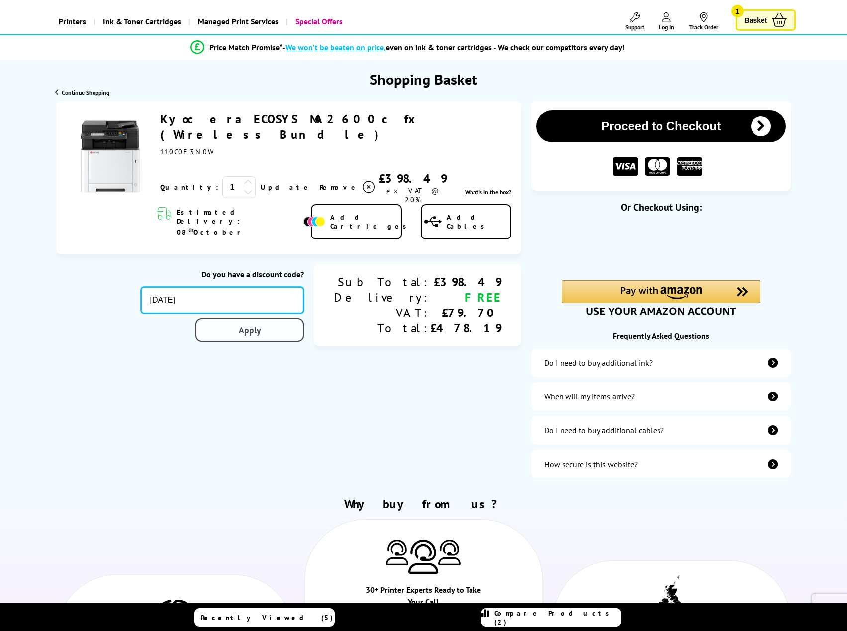
type input "OCT10"
click at [310, 298] on div "Proceed to Checkout Shopping Basket 1 Update" at bounding box center [423, 292] width 847 height 383
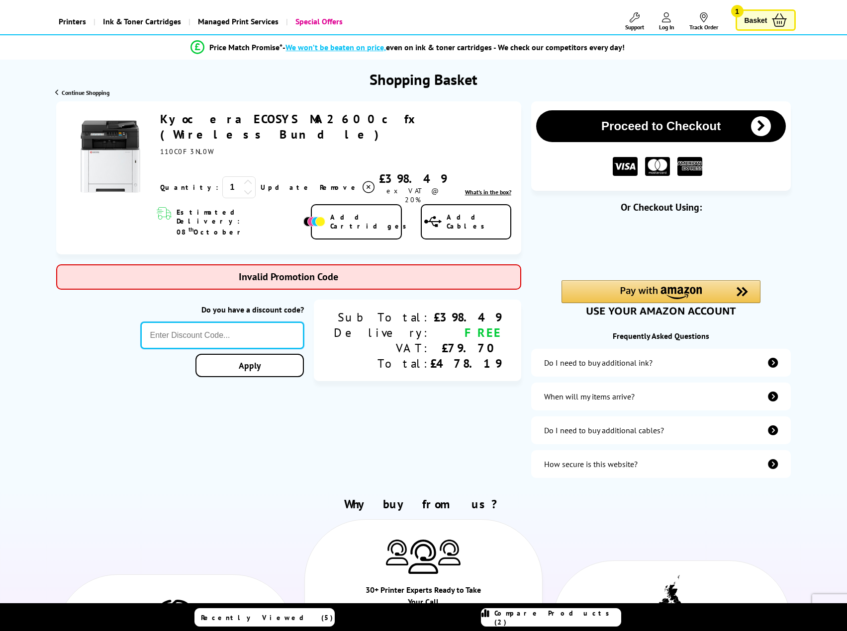
click at [303, 322] on input "text" at bounding box center [222, 335] width 163 height 27
click at [278, 322] on input "text" at bounding box center [222, 335] width 163 height 27
type input "oct"
